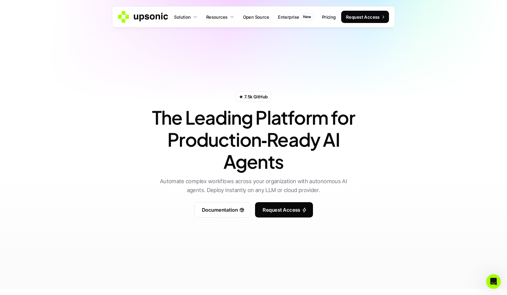
click at [247, 98] on p "★ 7.5k GitHub" at bounding box center [253, 97] width 29 height 6
click at [258, 97] on p "★ 7.5k GitHub" at bounding box center [253, 97] width 29 height 6
click at [238, 94] on div "★ 7.5k GitHub" at bounding box center [253, 97] width 35 height 10
click at [239, 99] on p "★ 7.5k GitHub" at bounding box center [253, 97] width 29 height 6
click at [242, 96] on p "★ 7.5k GitHub" at bounding box center [253, 97] width 29 height 6
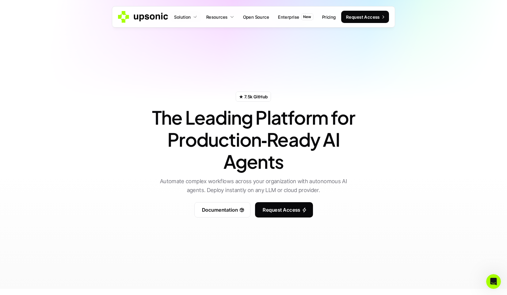
click at [281, 86] on div "★ 7.5k GitHub The Leading Platform for Production‑Ready AI Agents Automate comp…" at bounding box center [253, 145] width 359 height 184
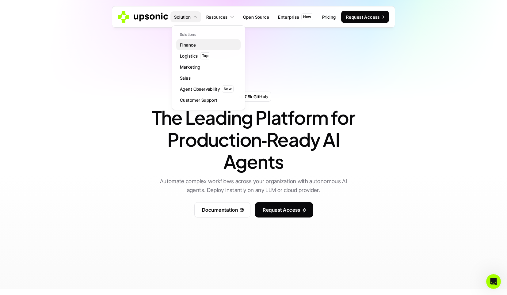
click at [190, 41] on link "Finance" at bounding box center [208, 44] width 64 height 11
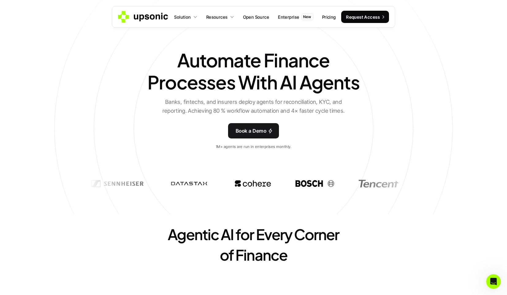
click at [157, 19] on use at bounding box center [143, 17] width 51 height 12
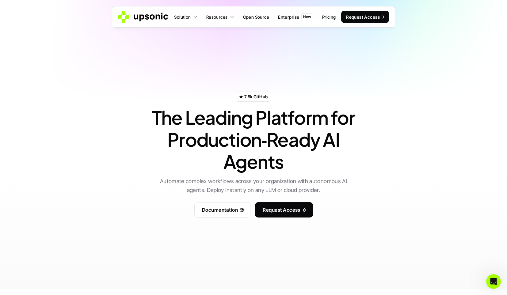
click at [248, 94] on p "★ 7.5k GitHub" at bounding box center [253, 97] width 29 height 6
click at [257, 98] on p "★ 7.5k GitHub" at bounding box center [253, 97] width 29 height 6
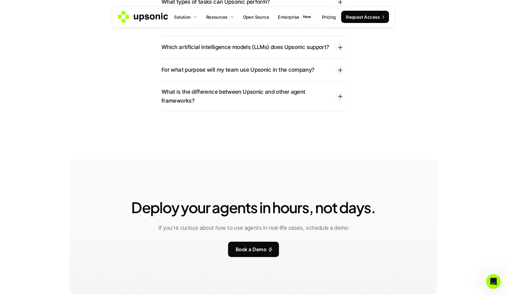
scroll to position [1330, 0]
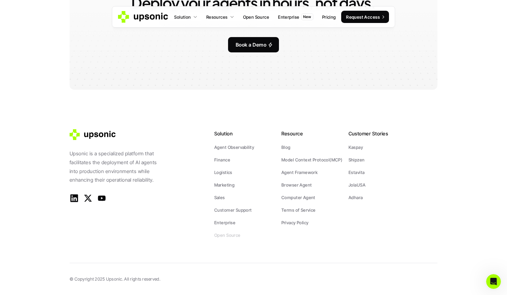
click at [219, 235] on p "Open Source" at bounding box center [227, 235] width 26 height 6
